Goal: Task Accomplishment & Management: Complete application form

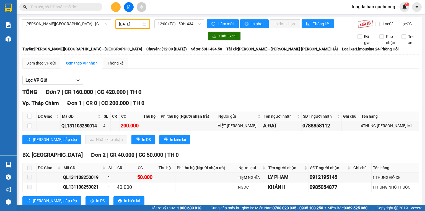
click at [86, 7] on input "text" at bounding box center [62, 7] width 65 height 6
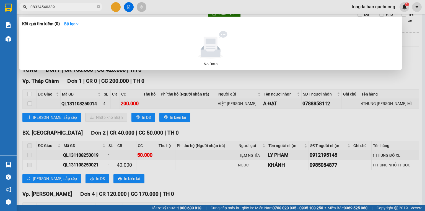
click at [45, 7] on input "08324540389" at bounding box center [62, 7] width 65 height 6
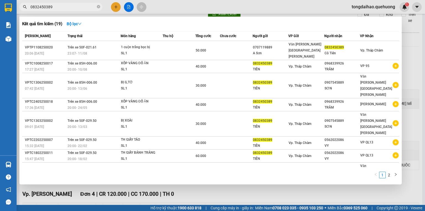
type input "0832450389"
click at [97, 6] on icon "close-circle" at bounding box center [98, 6] width 3 height 3
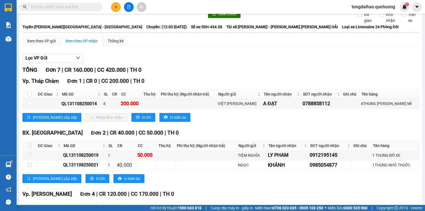
click at [97, 6] on span at bounding box center [98, 7] width 3 height 6
click at [82, 7] on input "text" at bounding box center [62, 7] width 65 height 6
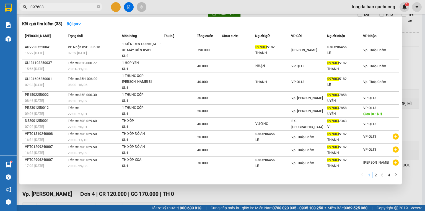
type input "097603"
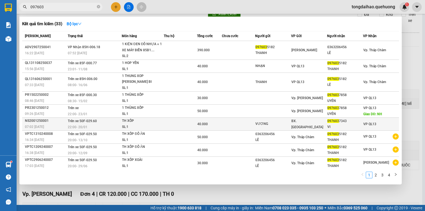
scroll to position [7, 0]
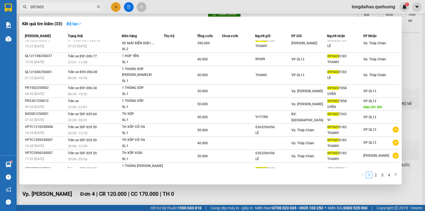
click at [363, 198] on div at bounding box center [212, 105] width 425 height 211
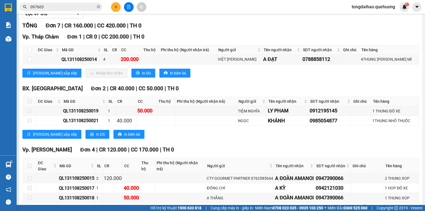
scroll to position [0, 0]
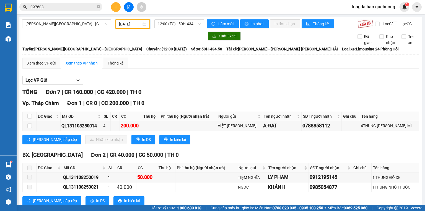
click at [130, 21] on input "[DATE]" at bounding box center [130, 24] width 22 height 6
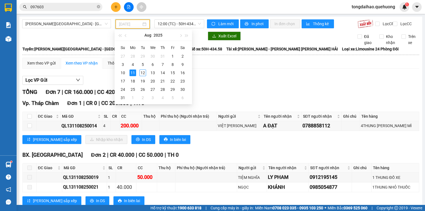
type input "[DATE]"
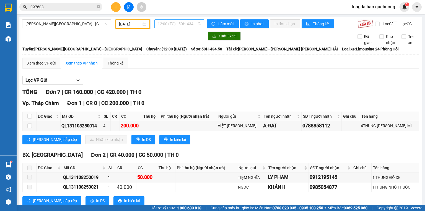
click at [189, 24] on span "12:00 (TC) - 50H-434.58" at bounding box center [179, 24] width 43 height 8
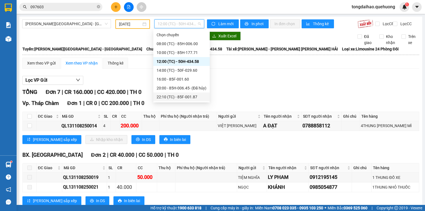
click at [178, 94] on div "22:10 (TC) - 85F-001.87" at bounding box center [182, 97] width 50 height 6
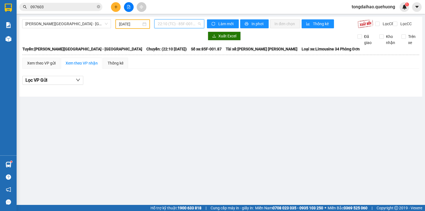
click at [172, 25] on span "22:10 (TC) - 85F-001.87" at bounding box center [179, 24] width 43 height 8
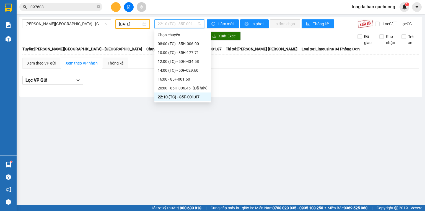
click at [169, 103] on div "23:01 - 85F-000.77" at bounding box center [183, 106] width 50 height 6
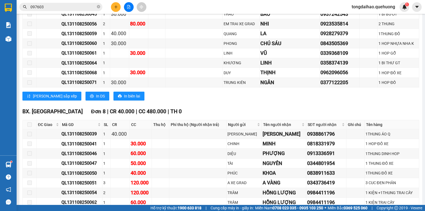
scroll to position [278, 0]
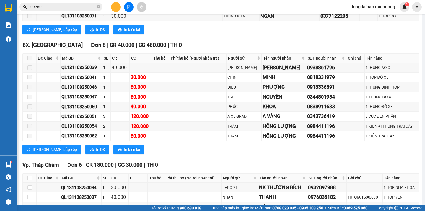
click at [100, 6] on icon "close-circle" at bounding box center [98, 6] width 3 height 3
click at [89, 7] on input "text" at bounding box center [62, 7] width 65 height 6
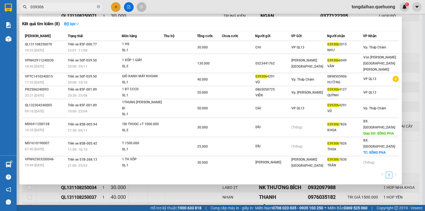
type input "039306"
click at [195, 166] on div at bounding box center [212, 105] width 425 height 211
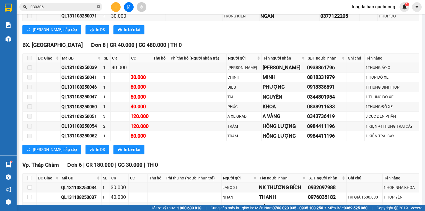
click at [98, 7] on icon "close-circle" at bounding box center [98, 6] width 3 height 3
click at [96, 6] on span at bounding box center [60, 7] width 83 height 8
click at [94, 8] on input "text" at bounding box center [62, 7] width 65 height 6
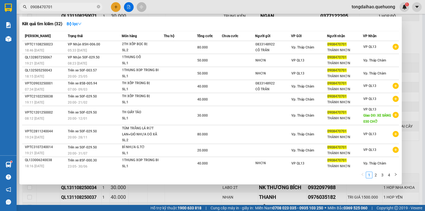
type input "0908470701"
click at [115, 10] on div at bounding box center [212, 105] width 425 height 211
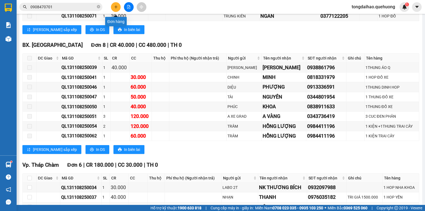
click at [115, 10] on button at bounding box center [116, 7] width 10 height 10
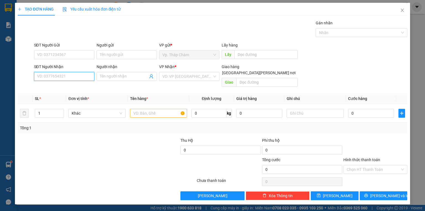
click at [93, 76] on input "SĐT Người Nhận" at bounding box center [64, 76] width 60 height 9
click at [86, 76] on input "SĐT Người Nhận" at bounding box center [64, 76] width 60 height 9
type input "0983445332"
click at [51, 90] on div "0983445332 - [PERSON_NAME]" at bounding box center [64, 87] width 61 height 9
type input "KHANH"
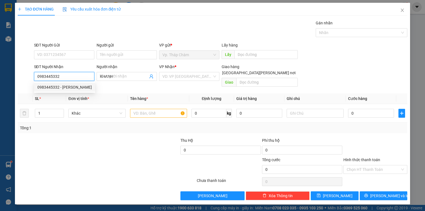
type input "40.000"
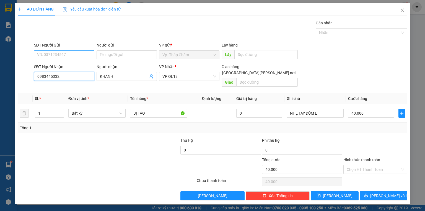
type input "0983445332"
click at [70, 55] on input "SĐT Người Gửi" at bounding box center [64, 54] width 60 height 9
click at [49, 75] on input "0983445332" at bounding box center [64, 76] width 60 height 9
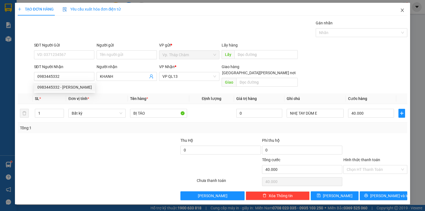
click at [402, 8] on icon "close" at bounding box center [402, 10] width 4 height 4
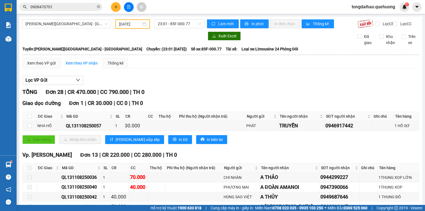
click at [116, 8] on icon "plus" at bounding box center [116, 7] width 4 height 4
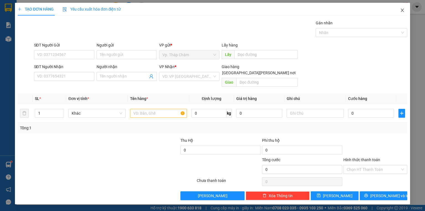
click at [405, 10] on span "Close" at bounding box center [402, 10] width 15 height 15
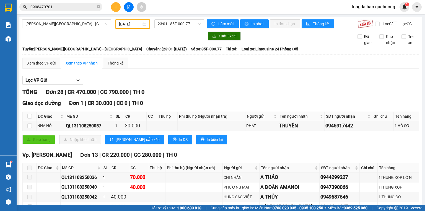
click at [249, 85] on div "Lọc VP Gửi" at bounding box center [220, 80] width 397 height 9
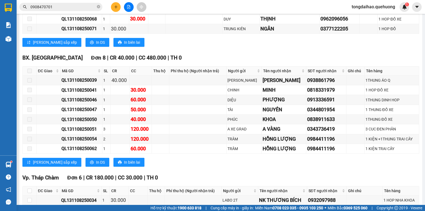
scroll to position [345, 0]
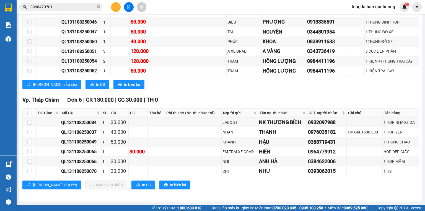
click at [199, 92] on div "BX. [GEOGRAPHIC_DATA] | CR 40.000 | CC 480.000 | TH 0 ĐC Giao Mã GD SL CR CC Th…" at bounding box center [220, 34] width 397 height 117
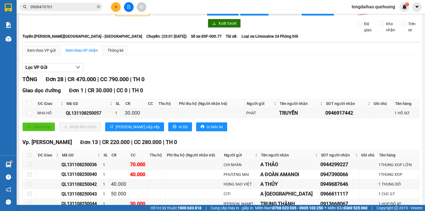
scroll to position [0, 0]
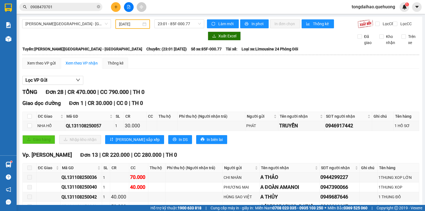
click at [200, 85] on div "Lọc VP Gửi" at bounding box center [220, 80] width 397 height 9
click at [194, 92] on div "[PERSON_NAME] 28 | CR 470.000 | CC 790.000 | TH 0" at bounding box center [220, 92] width 397 height 9
click at [115, 10] on button at bounding box center [116, 7] width 10 height 10
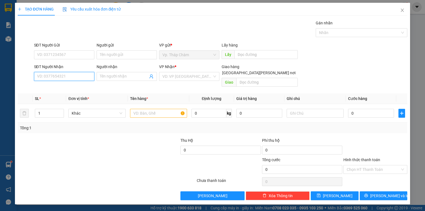
click at [74, 74] on input "SĐT Người Nhận" at bounding box center [64, 76] width 60 height 9
drag, startPoint x: 74, startPoint y: 74, endPoint x: 64, endPoint y: 88, distance: 17.2
click at [64, 88] on div "0983445332 - [PERSON_NAME]" at bounding box center [64, 87] width 55 height 6
type input "0983445332"
type input "KHANH"
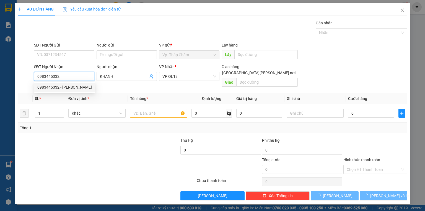
type input "40.000"
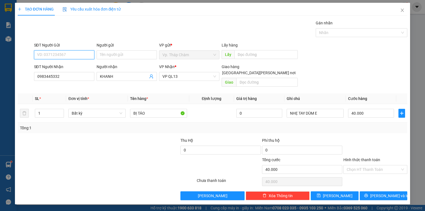
click at [66, 55] on input "SĐT Người Gửi" at bounding box center [64, 54] width 60 height 9
type input "0975002332"
click at [102, 55] on input "Người gửi" at bounding box center [127, 54] width 60 height 9
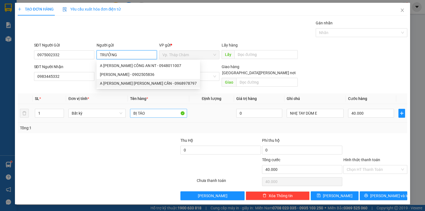
type input "TRƯỞNG"
click at [139, 109] on input "BỊ TÁO" at bounding box center [158, 113] width 57 height 9
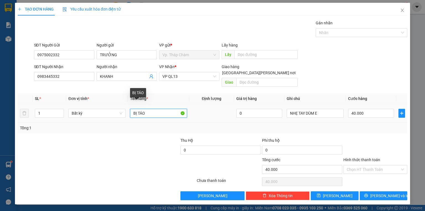
click at [139, 109] on input "BỊ TÁO" at bounding box center [158, 113] width 57 height 9
type input "TH GIẤY DÍNH BỊ GIẤY TỜ"
drag, startPoint x: 372, startPoint y: 161, endPoint x: 372, endPoint y: 168, distance: 7.2
click at [372, 165] on input "Hình thức thanh toán" at bounding box center [373, 169] width 53 height 8
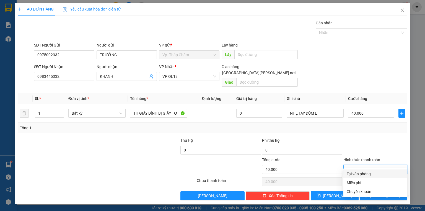
click at [372, 168] on div "Hình thức thanh toán Chọn HT Thanh Toán" at bounding box center [375, 166] width 64 height 19
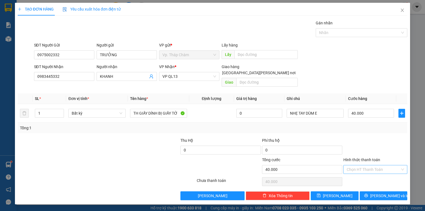
click at [376, 166] on input "Hình thức thanh toán" at bounding box center [373, 169] width 53 height 8
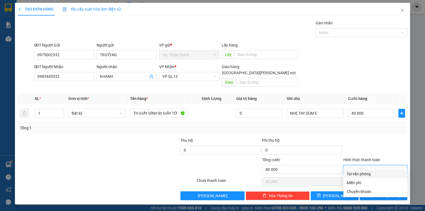
click at [375, 173] on div "Tại văn phòng" at bounding box center [375, 174] width 57 height 6
type input "0"
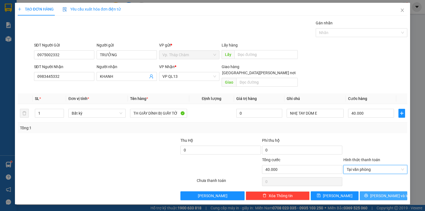
click at [382, 193] on span "[PERSON_NAME] và In" at bounding box center [389, 196] width 39 height 6
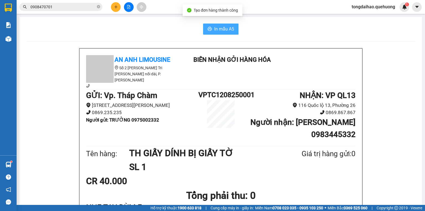
click at [226, 30] on span "In mẫu A5" at bounding box center [224, 28] width 20 height 7
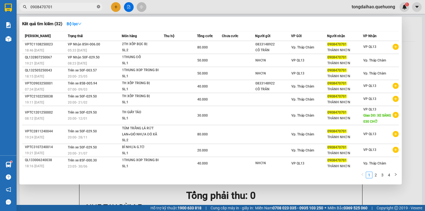
click at [98, 6] on icon "close-circle" at bounding box center [98, 6] width 3 height 3
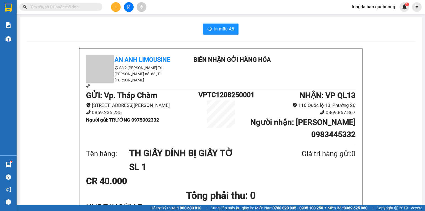
click at [94, 6] on input "text" at bounding box center [62, 7] width 65 height 6
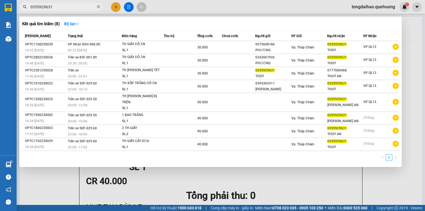
type input "0355929631"
click at [373, 175] on div at bounding box center [212, 105] width 425 height 211
click at [56, 5] on input "0355929631" at bounding box center [62, 7] width 65 height 6
click at [173, 176] on div at bounding box center [212, 105] width 425 height 211
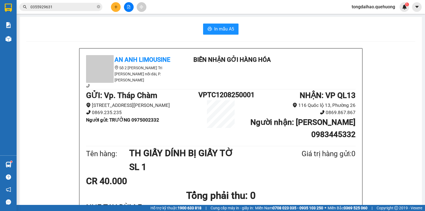
click at [62, 6] on input "0355929631" at bounding box center [62, 7] width 65 height 6
